Goal: Transaction & Acquisition: Download file/media

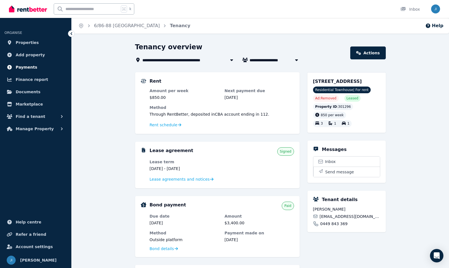
click at [23, 67] on span "Payments" at bounding box center [27, 67] width 22 height 7
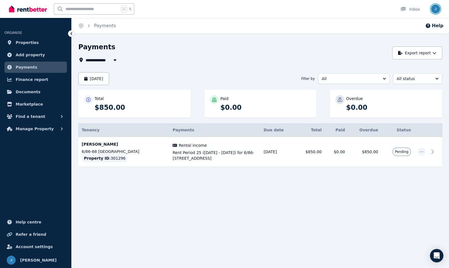
click at [433, 9] on img "button" at bounding box center [435, 8] width 9 height 9
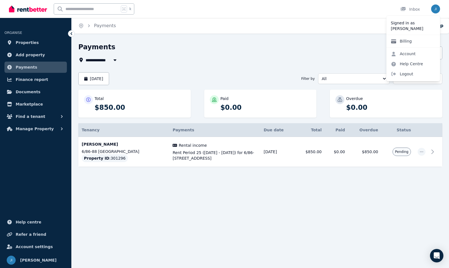
click at [406, 41] on link "Billing" at bounding box center [401, 41] width 30 height 10
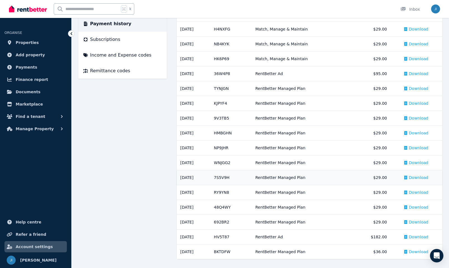
scroll to position [114, 0]
click at [423, 176] on span "Download" at bounding box center [419, 177] width 20 height 6
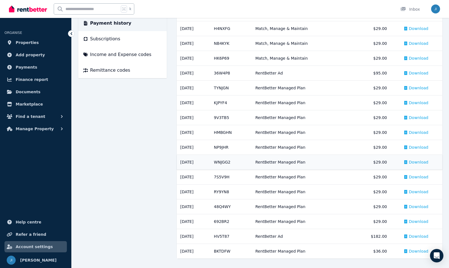
click at [416, 160] on span "Download" at bounding box center [419, 162] width 20 height 6
click at [415, 146] on span "Download" at bounding box center [419, 147] width 20 height 6
click at [428, 131] on span "Download" at bounding box center [419, 132] width 20 height 6
click at [427, 115] on span "Download" at bounding box center [419, 118] width 20 height 6
click at [425, 115] on span "Download" at bounding box center [419, 118] width 20 height 6
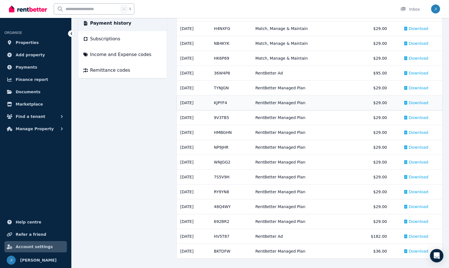
click at [417, 102] on span "Download" at bounding box center [419, 103] width 20 height 6
click at [421, 87] on span "Download" at bounding box center [419, 88] width 20 height 6
click at [421, 71] on span "Download" at bounding box center [419, 73] width 20 height 6
click at [419, 58] on span "Download" at bounding box center [419, 58] width 20 height 6
click at [416, 42] on span "Download" at bounding box center [419, 44] width 20 height 6
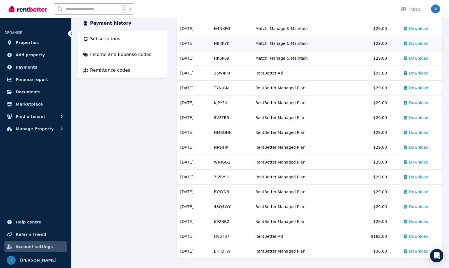
click at [418, 42] on span "Download" at bounding box center [419, 44] width 20 height 6
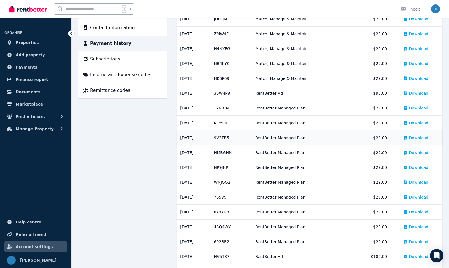
scroll to position [63, 0]
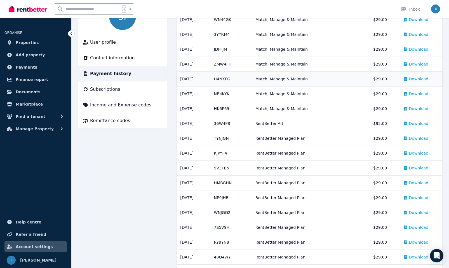
click at [416, 79] on span "Download" at bounding box center [419, 79] width 20 height 6
click at [417, 63] on span "Download" at bounding box center [419, 64] width 20 height 6
click at [421, 48] on span "Download" at bounding box center [419, 49] width 20 height 6
